Goal: Task Accomplishment & Management: Use online tool/utility

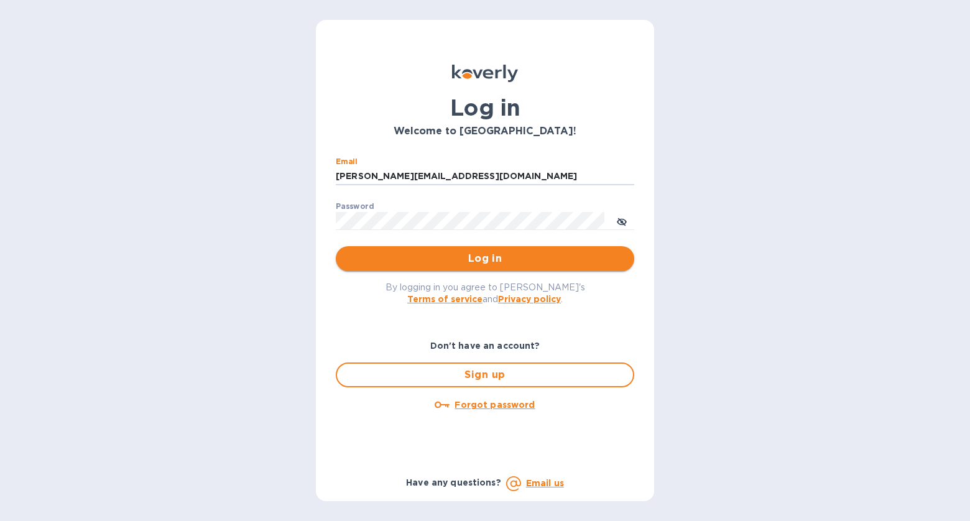
click at [577, 265] on span "Log in" at bounding box center [485, 258] width 279 height 15
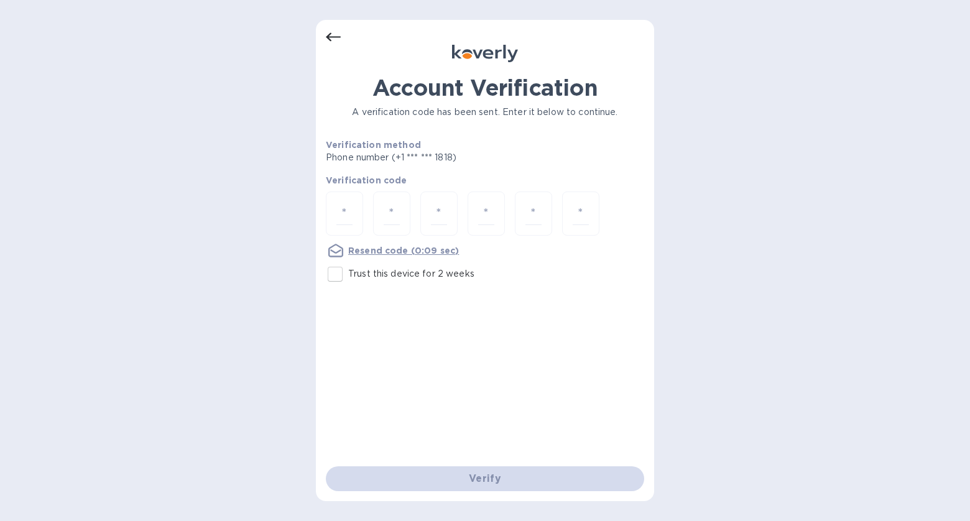
click at [332, 275] on input "Trust this device for 2 weeks" at bounding box center [335, 274] width 26 height 26
checkbox input "true"
click at [343, 213] on input "number" at bounding box center [344, 213] width 16 height 23
type input "9"
type input "2"
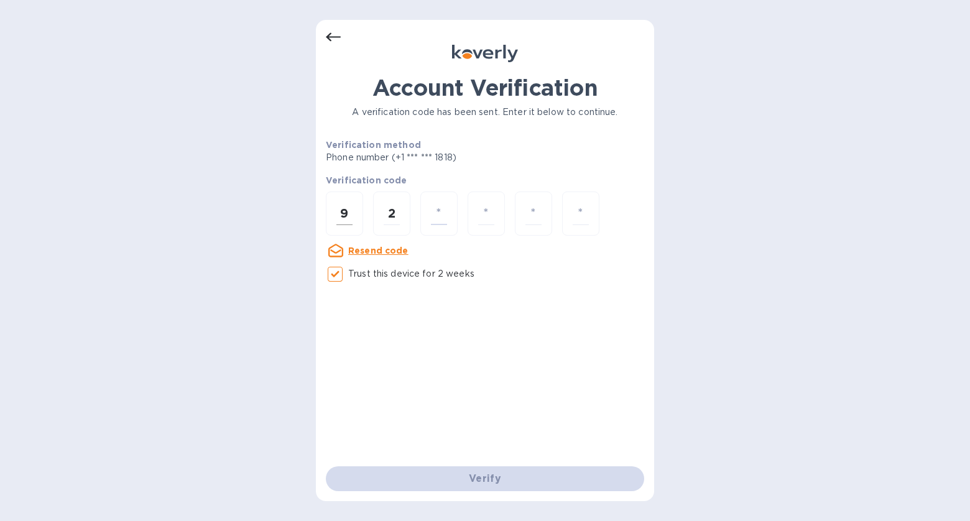
type input "7"
type input "2"
type input "0"
type input "1"
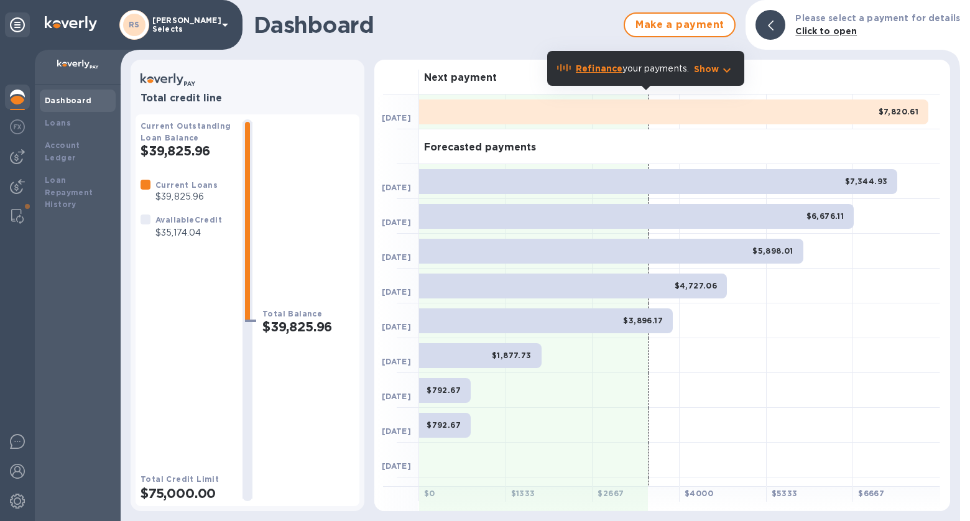
click at [709, 70] on p "Show" at bounding box center [706, 69] width 25 height 12
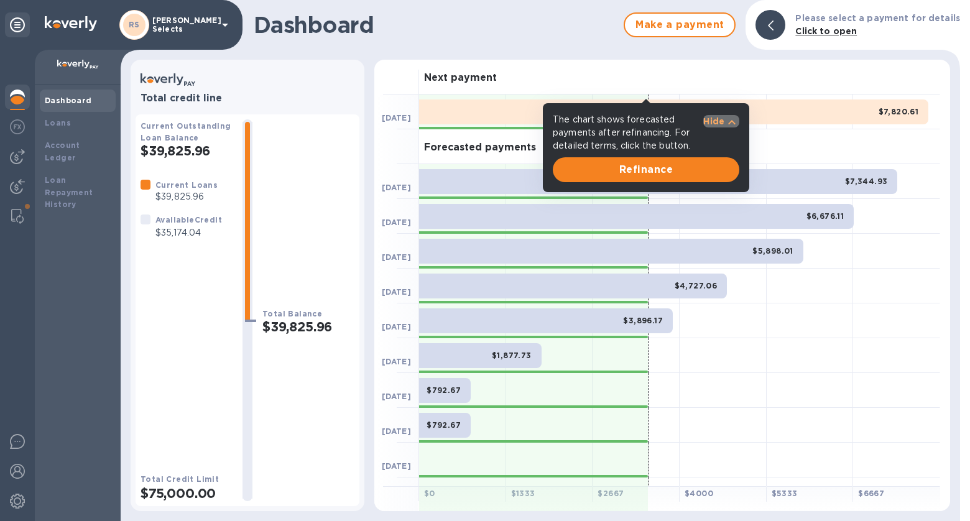
click at [716, 119] on p "Hide" at bounding box center [713, 121] width 21 height 12
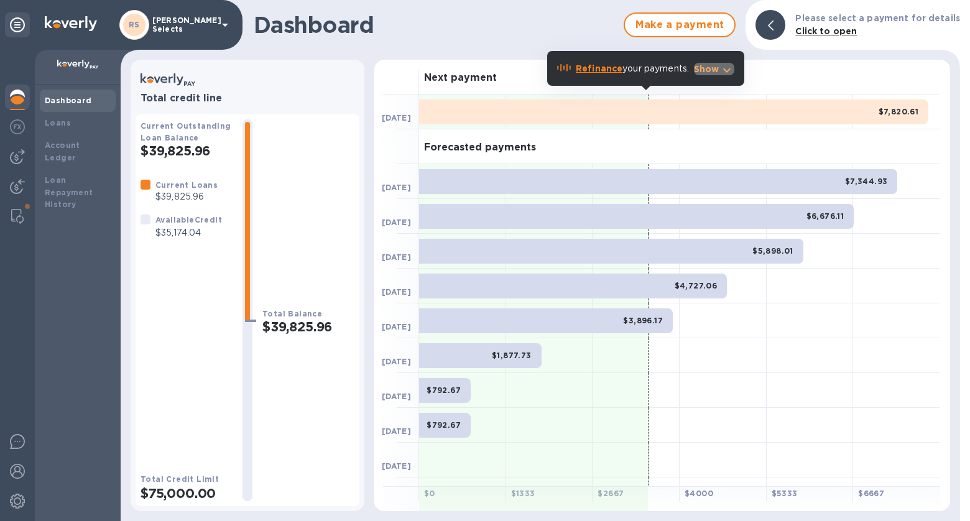
click at [702, 66] on p "Show" at bounding box center [706, 69] width 25 height 12
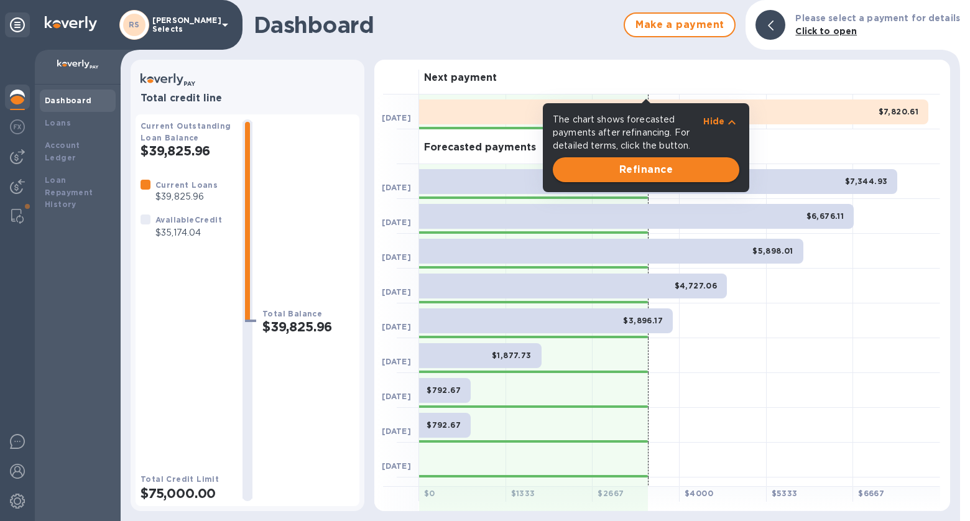
click at [719, 172] on span "Refinance" at bounding box center [646, 169] width 167 height 15
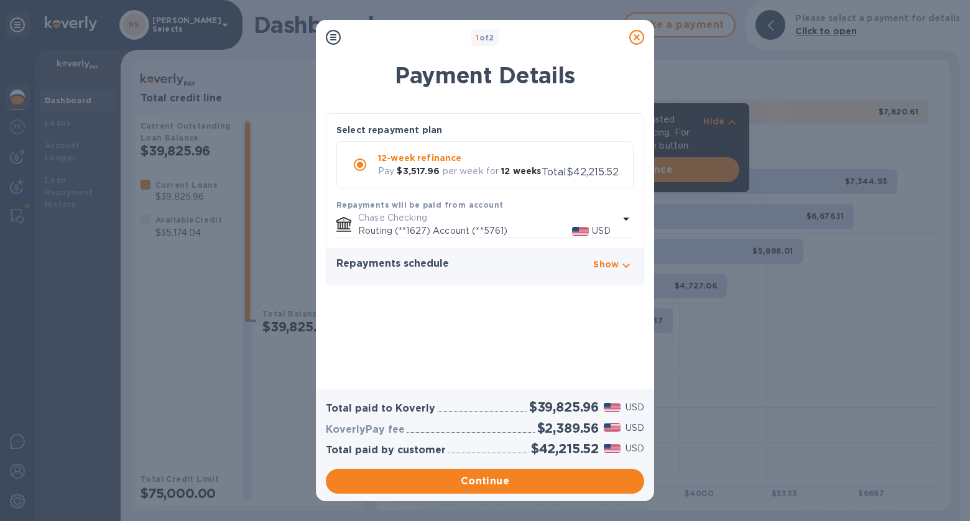
click at [627, 259] on icon "button" at bounding box center [626, 265] width 15 height 15
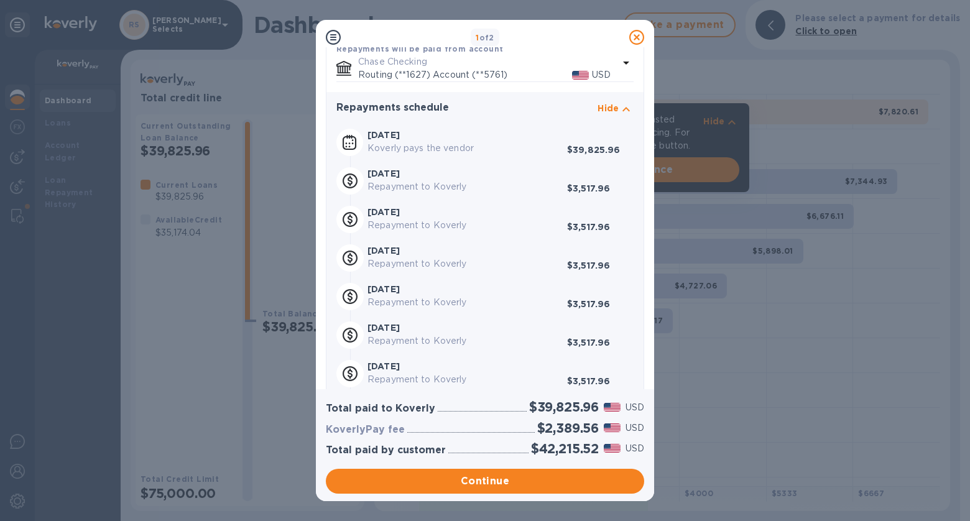
scroll to position [159, 0]
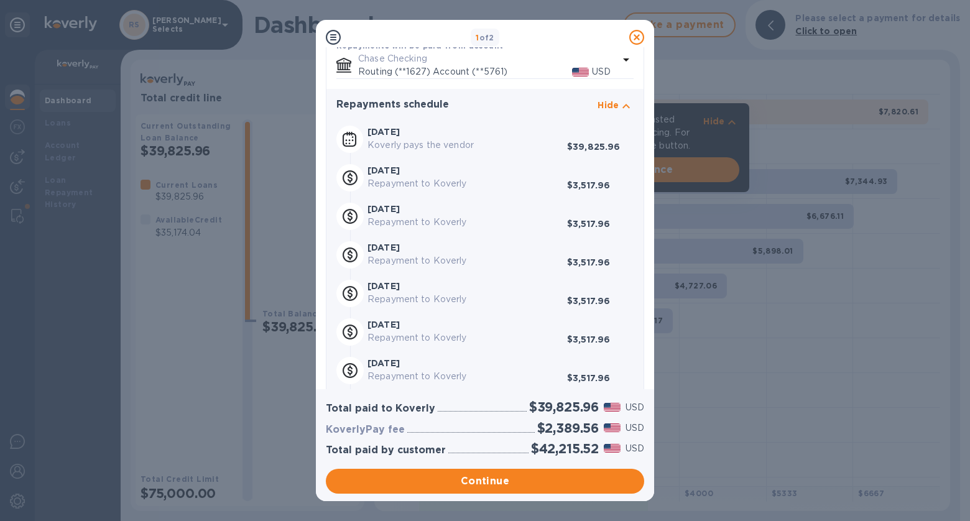
click at [639, 35] on icon at bounding box center [636, 37] width 15 height 15
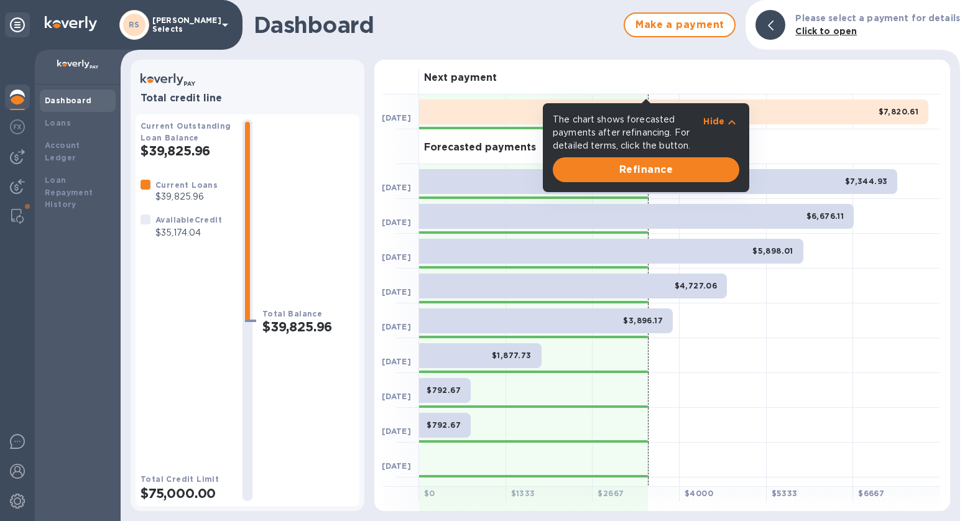
click at [640, 60] on div "Next payment" at bounding box center [679, 77] width 521 height 35
